Goal: Communication & Community: Answer question/provide support

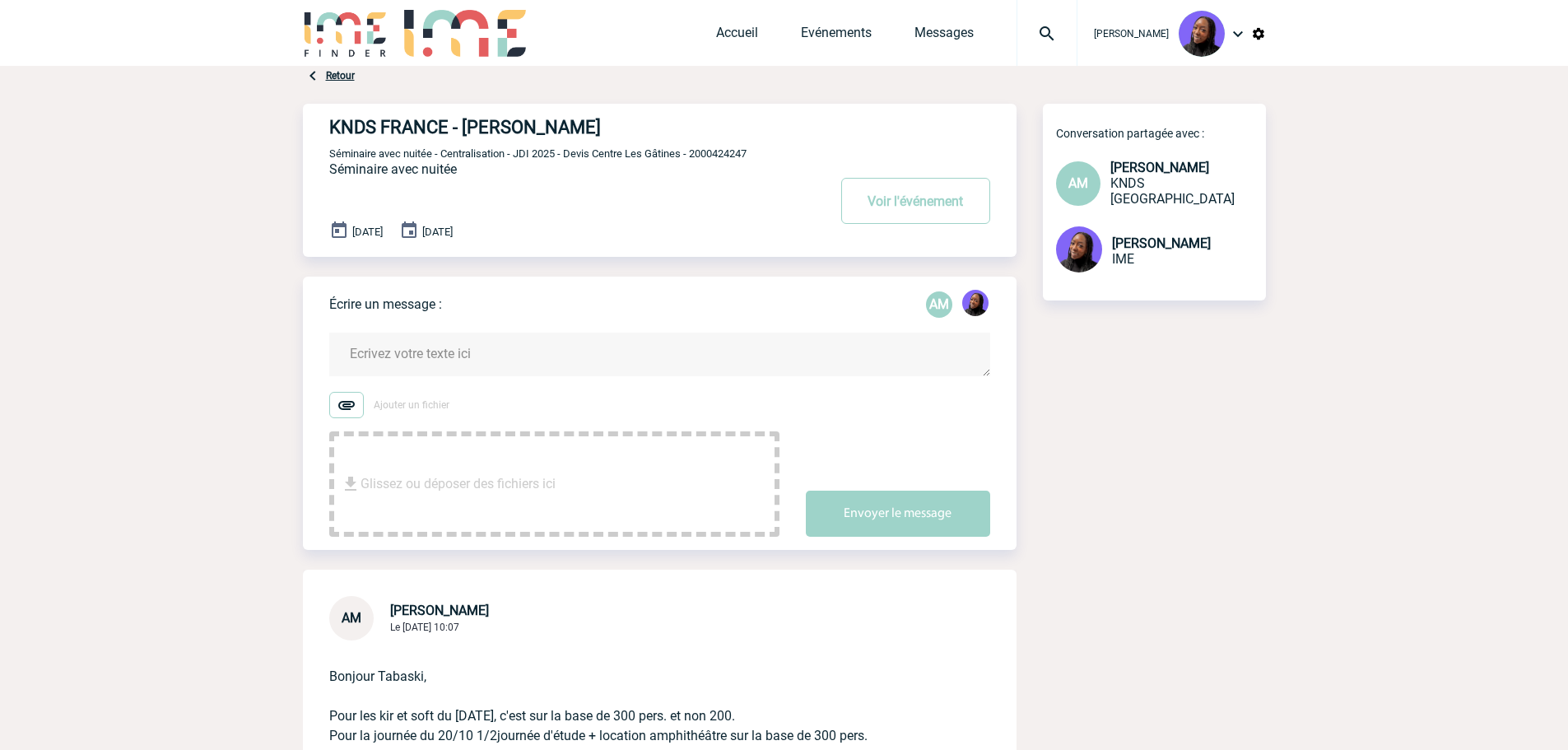
click at [710, 150] on span "Séminaire avec nuitée - Centralisation - JDI 2025 - Devis Centre Les Gâtines - …" at bounding box center [538, 153] width 418 height 12
copy span "2000424247"
click at [714, 155] on span "Séminaire avec nuitée - Centralisation - JDI 2025 - Devis Centre Les Gâtines - …" at bounding box center [538, 153] width 418 height 12
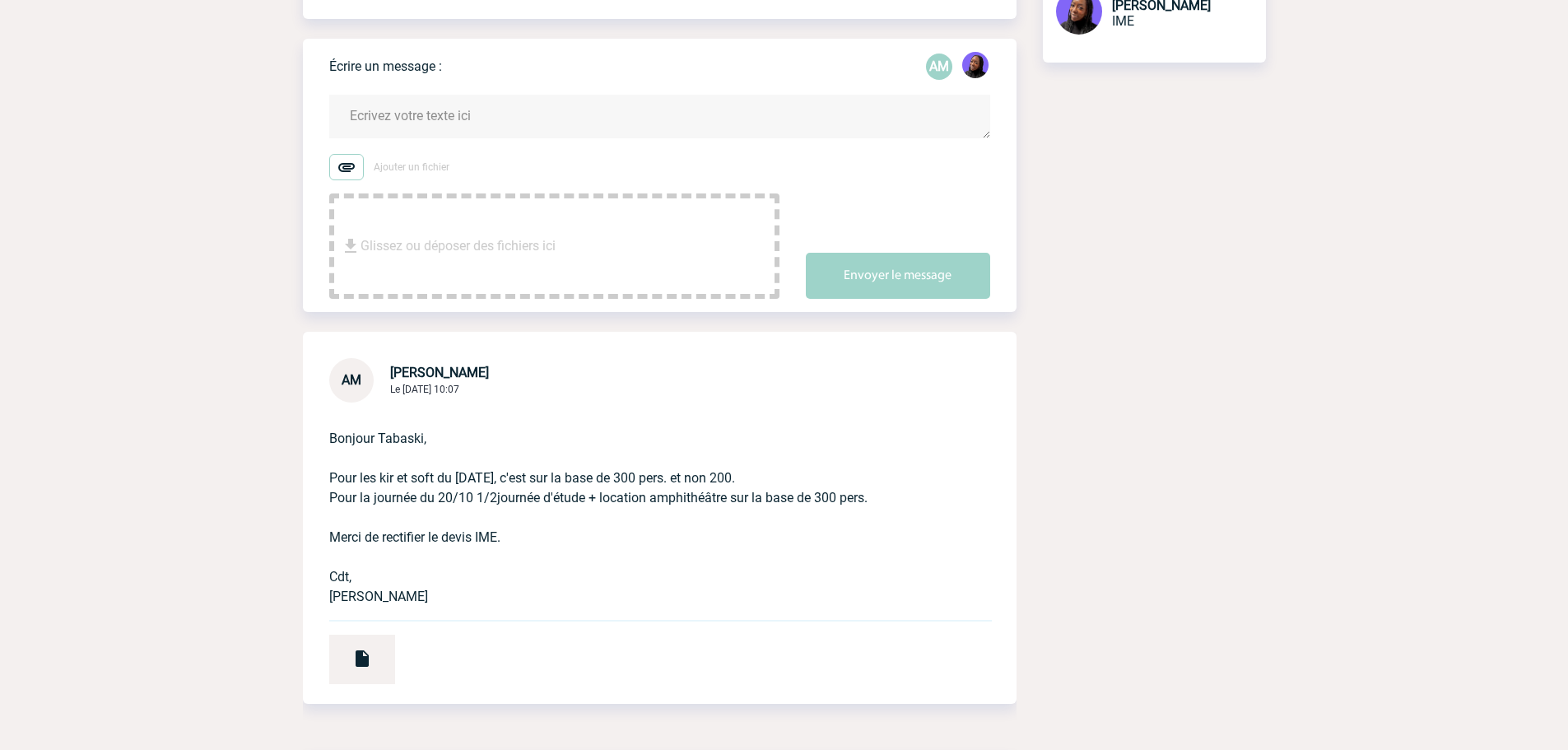
scroll to position [247, 0]
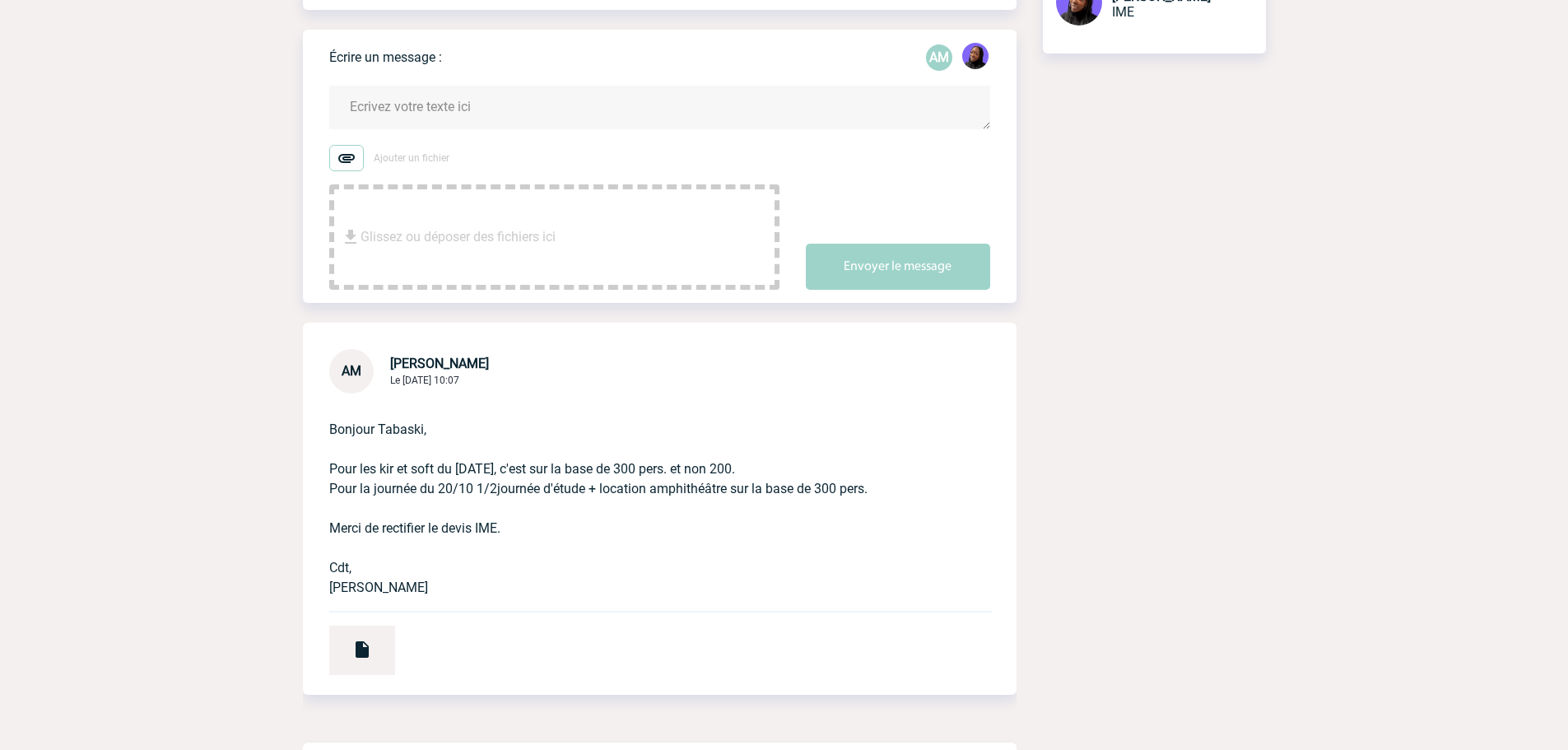
click at [380, 95] on textarea at bounding box center [659, 107] width 661 height 44
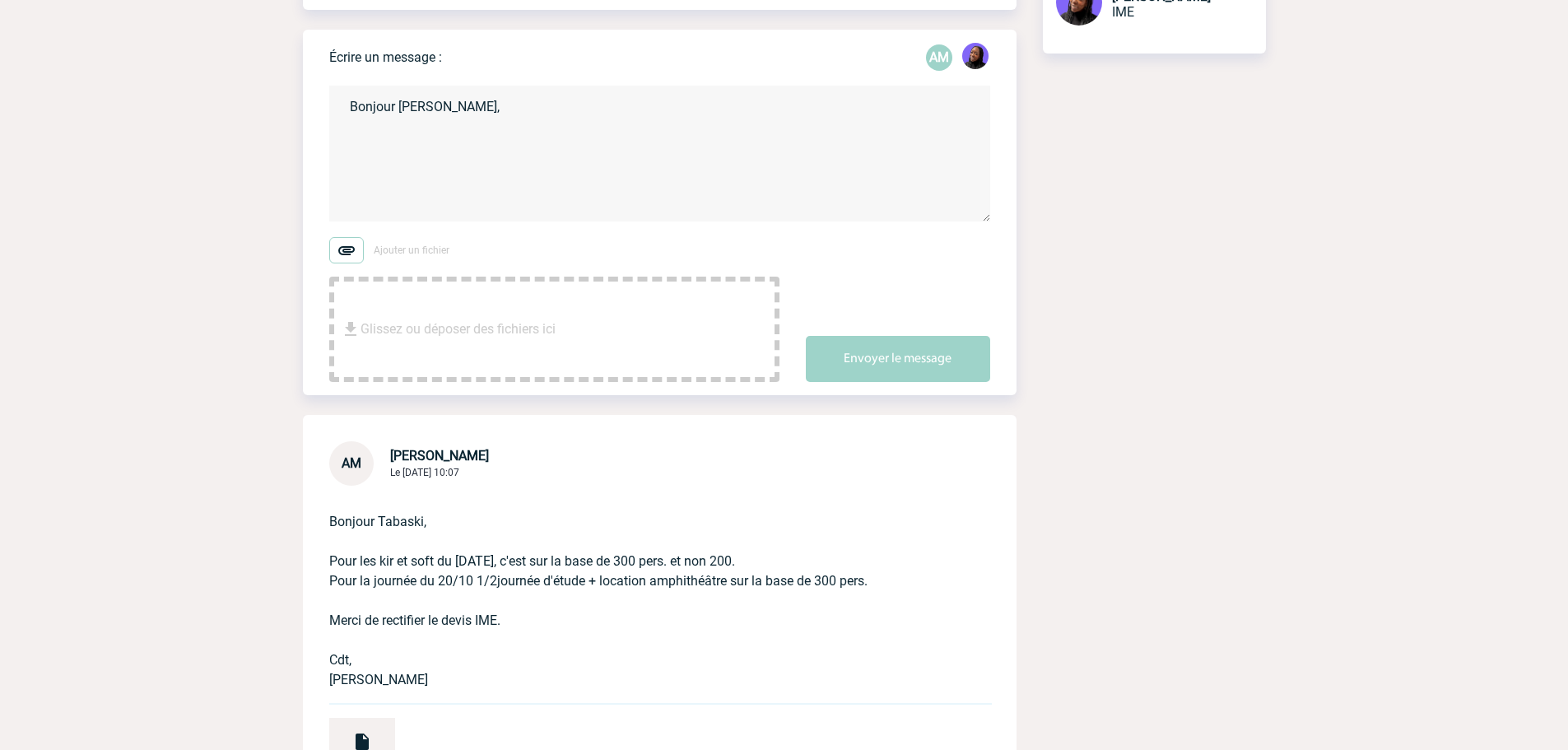
paste textarea
click at [412, 318] on span "Glissez ou déposer des fichiers ici" at bounding box center [458, 329] width 195 height 83
click at [385, 155] on textarea "Bonjour Aurélie," at bounding box center [659, 154] width 661 height 136
click at [531, 578] on p "Bonjour Tabaski, Pour les kir et soft du 20/10/2025, c'est sur la base de 300 p…" at bounding box center [636, 587] width 614 height 204
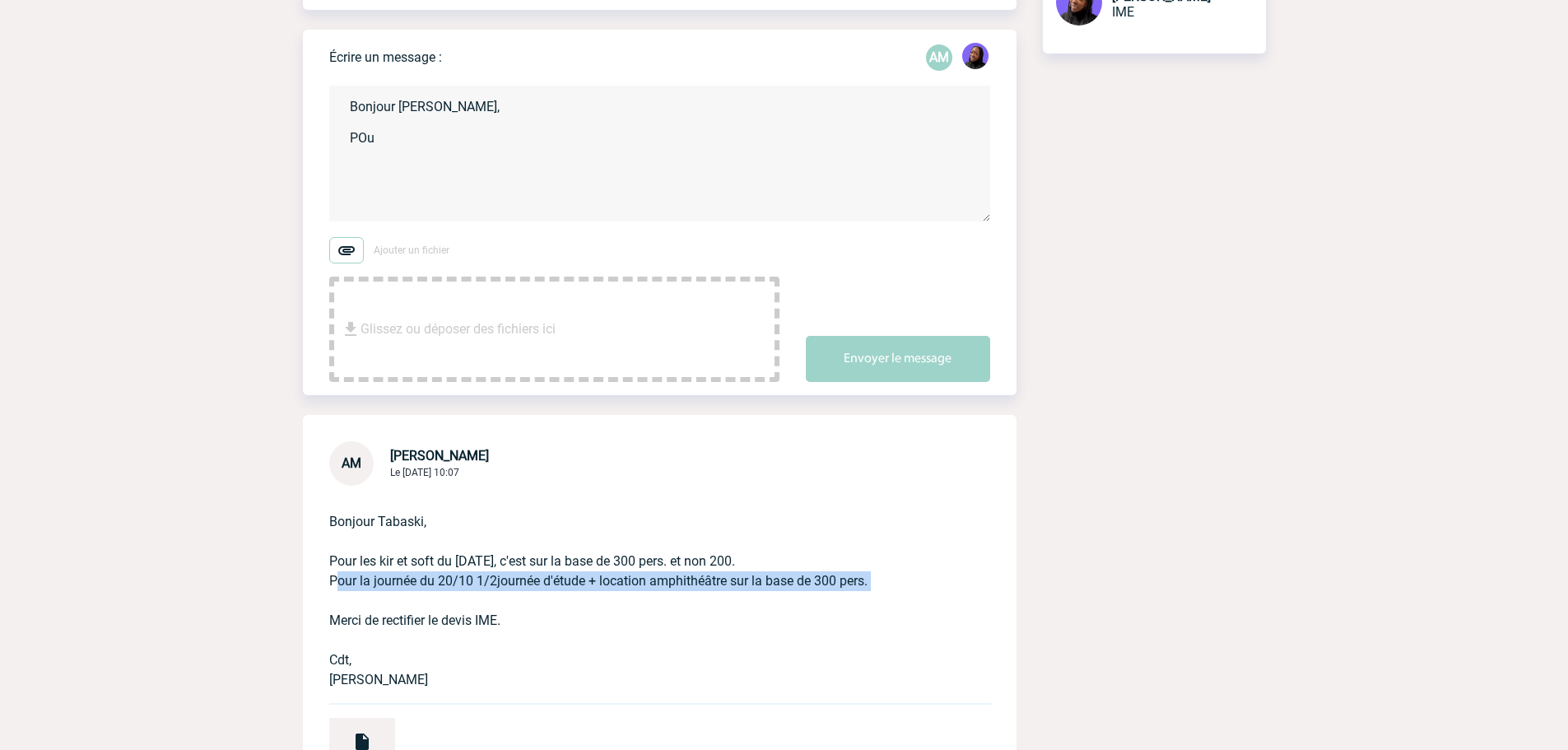
click at [531, 578] on p "Bonjour Tabaski, Pour les kir et soft du 20/10/2025, c'est sur la base de 300 p…" at bounding box center [636, 587] width 614 height 204
copy p "Pour la journée du 20/10 1/2journée d'étude + location amphithéâtre sur la base…"
click at [366, 139] on textarea "Bonjour Aurélie, POu" at bounding box center [659, 154] width 661 height 136
paste textarea "our la journée du 20/10 1/2journée d'étude + location amphithéâtre sur la base …"
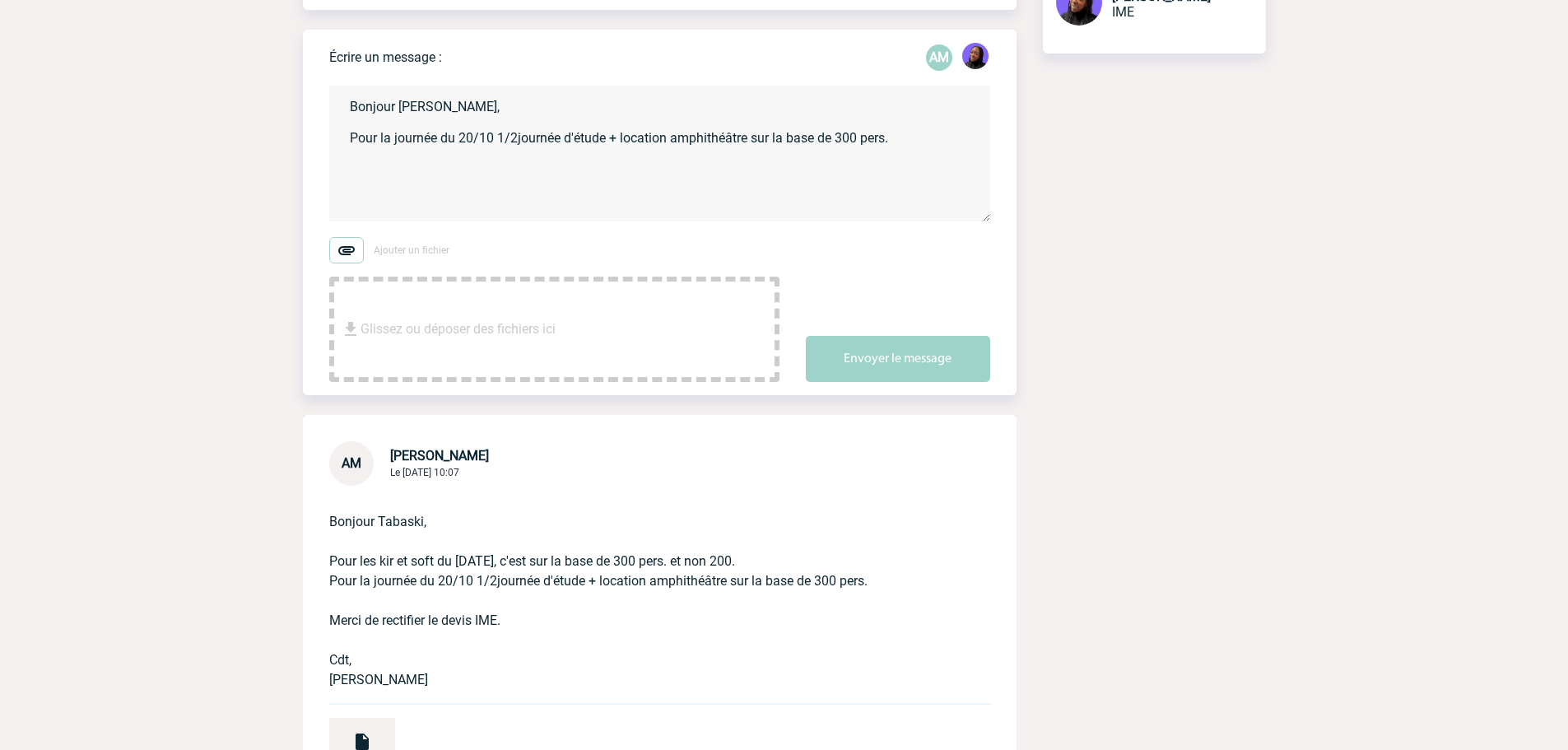
click at [900, 133] on textarea "Bonjour Aurélie, Pour la journée du 20/10 1/2journée d'étude + location amphith…" at bounding box center [659, 154] width 661 height 136
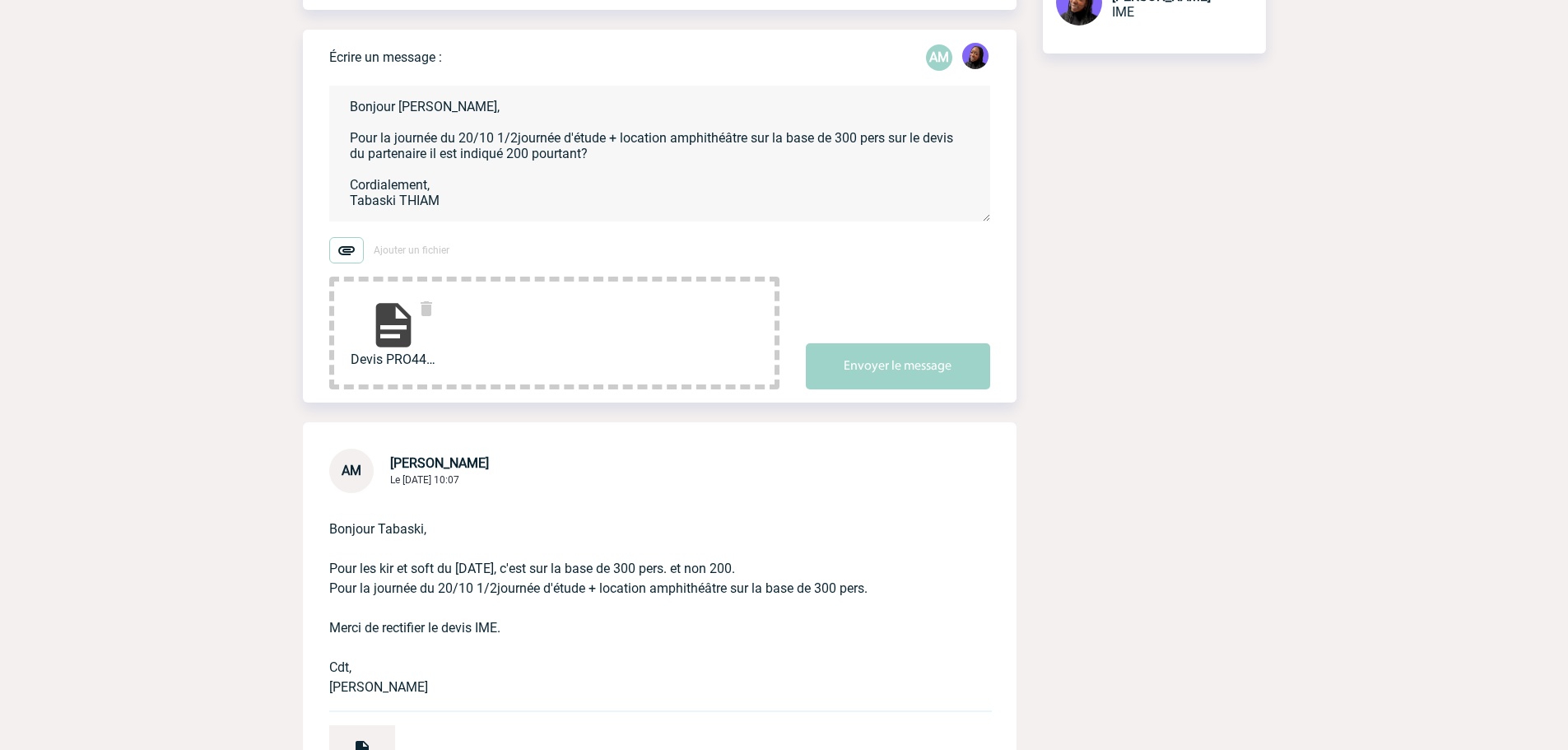
click at [863, 137] on textarea "Bonjour Aurélie, Pour la journée du 20/10 1/2journée d'étude + location amphith…" at bounding box center [659, 154] width 661 height 136
click at [643, 158] on textarea "Bonjour Aurélie, Pour la journée du 20/10 1/2journée d'étude + location amphith…" at bounding box center [659, 154] width 661 height 136
type textarea "Bonjour Aurélie, Pour la journée du 20/10 1/2journée d'étude + location amphith…"
click at [433, 310] on img at bounding box center [427, 308] width 20 height 20
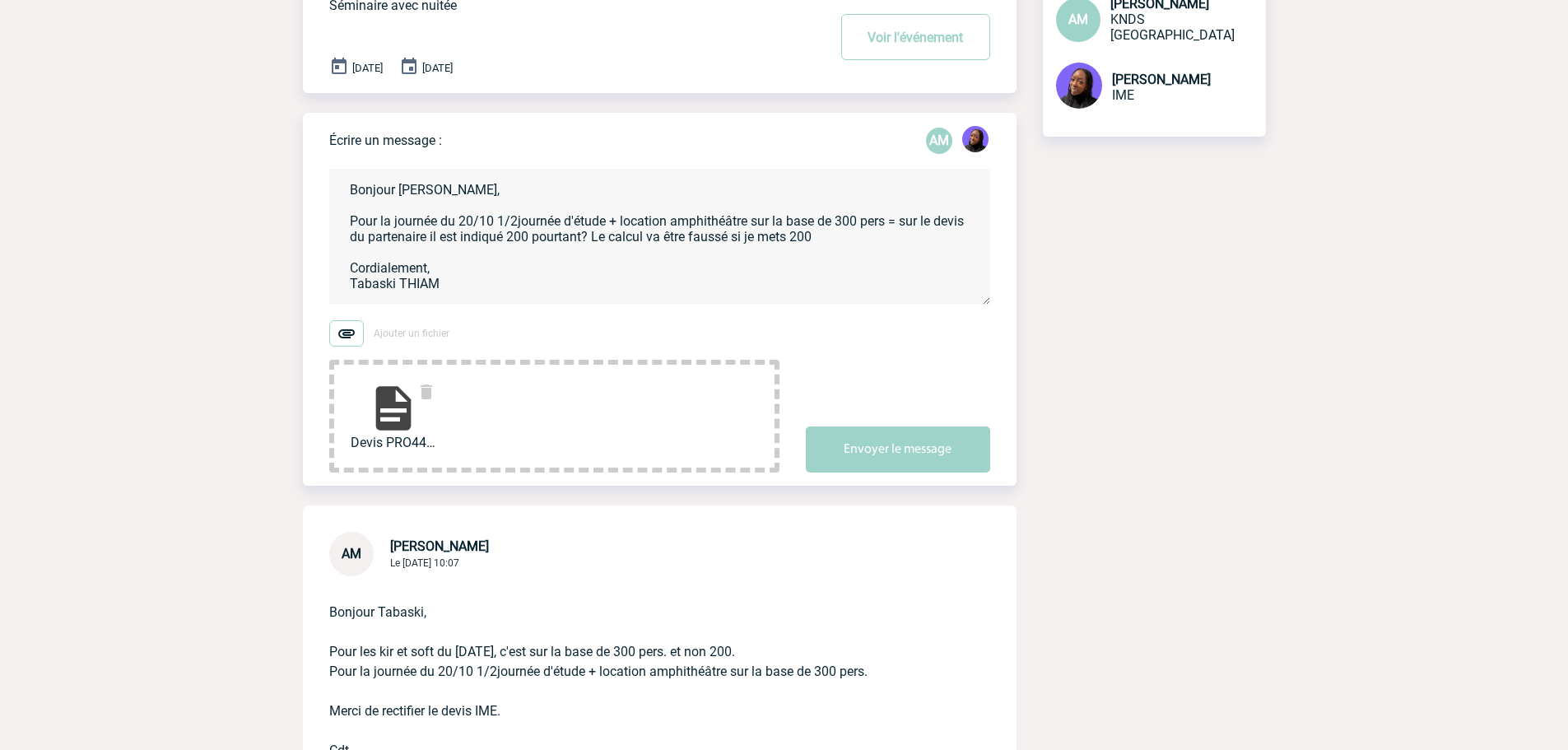
scroll to position [0, 0]
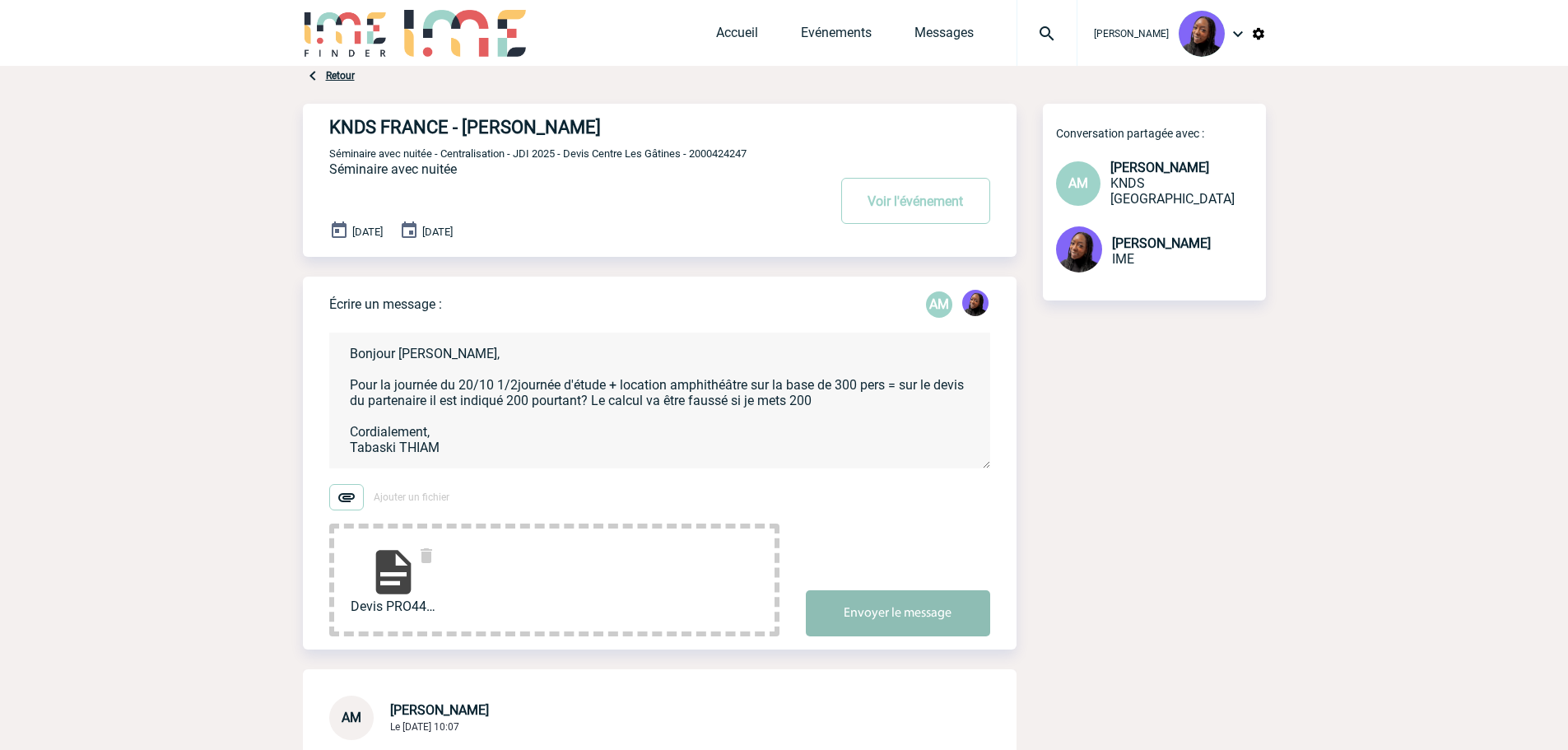
click at [913, 605] on button "Envoyer le message" at bounding box center [897, 614] width 184 height 46
